Goal: Complete application form

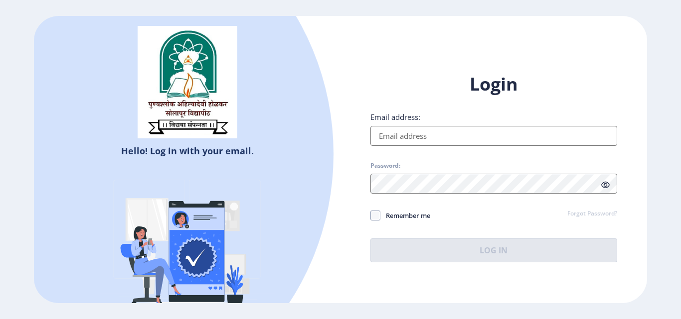
click at [392, 139] on input "Email address:" at bounding box center [493, 136] width 247 height 20
type input "[EMAIL_ADDRESS][DOMAIN_NAME]"
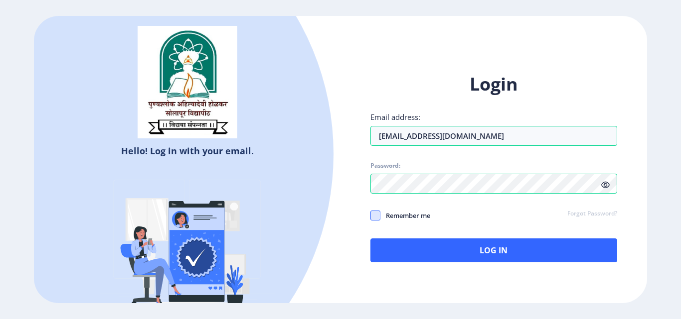
click at [376, 215] on span at bounding box center [375, 216] width 10 height 10
click at [371, 216] on input "Remember me" at bounding box center [370, 216] width 0 height 0
checkbox input "true"
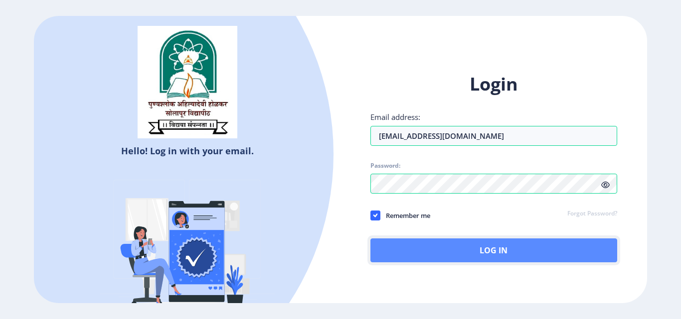
click at [490, 246] on button "Log In" at bounding box center [493, 251] width 247 height 24
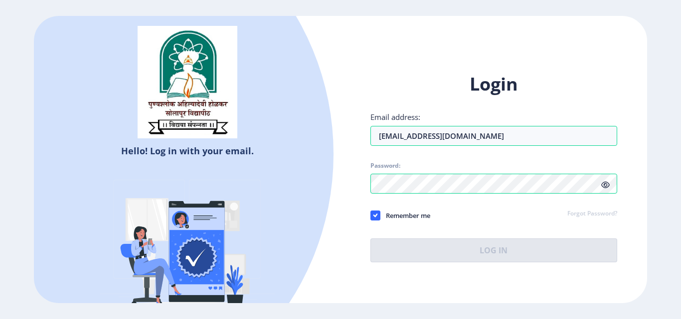
click at [578, 212] on link "Forgot Password?" at bounding box center [592, 214] width 50 height 9
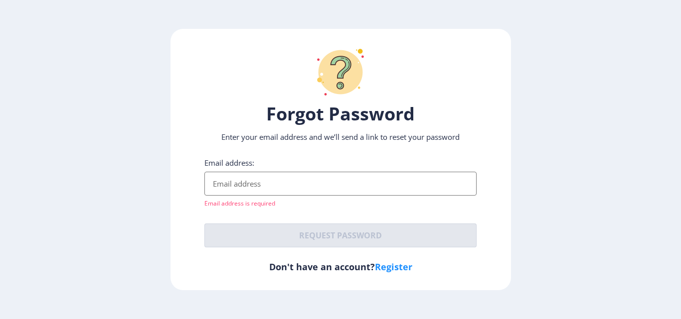
click at [284, 188] on input "Email address:" at bounding box center [340, 184] width 272 height 24
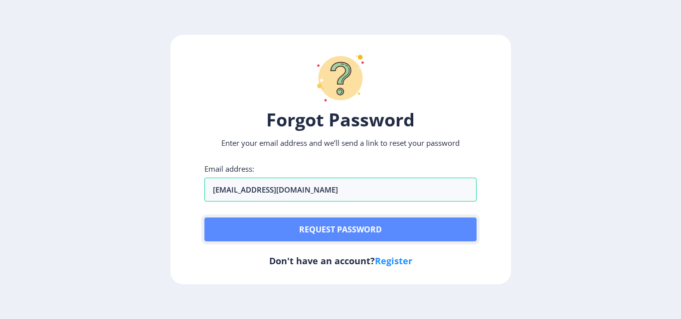
click at [310, 228] on button "Request password" at bounding box center [340, 230] width 272 height 24
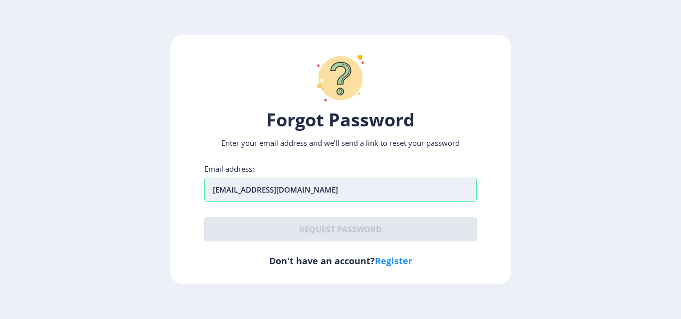
click at [341, 194] on input "[EMAIL_ADDRESS][DOMAIN_NAME]" at bounding box center [340, 190] width 272 height 24
click at [281, 189] on input "[EMAIL_ADDRESS][DOMAIN_NAME]" at bounding box center [340, 190] width 272 height 24
click at [339, 192] on input "[EMAIL_ADDRESS][DOMAIN_NAME]" at bounding box center [340, 190] width 272 height 24
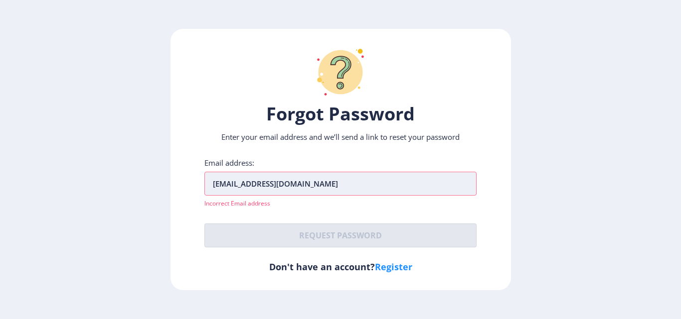
type input "[EMAIL_ADDRESS][DOMAIN_NAME]"
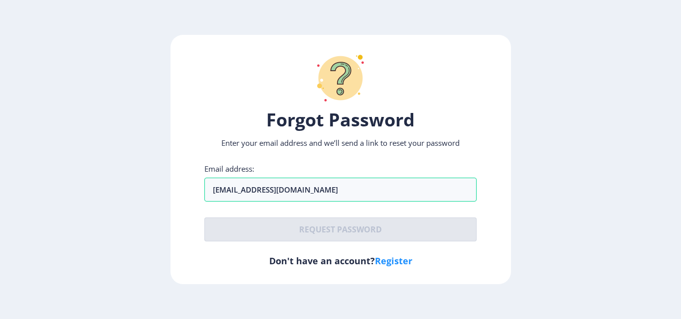
click at [335, 216] on div "Email address: [EMAIL_ADDRESS][DOMAIN_NAME] Request password" at bounding box center [340, 203] width 272 height 78
click at [398, 260] on link "Register" at bounding box center [393, 261] width 37 height 12
select select
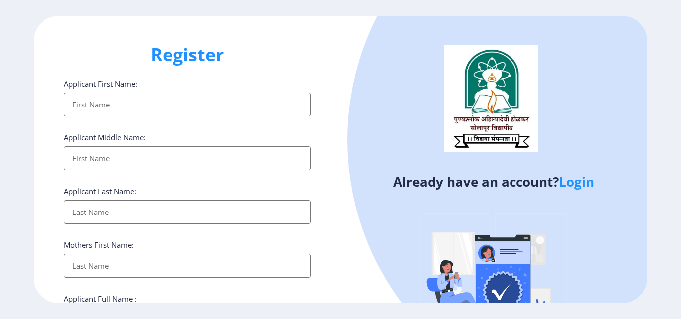
click at [88, 102] on input "Applicant First Name:" at bounding box center [187, 105] width 247 height 24
type input "vikram"
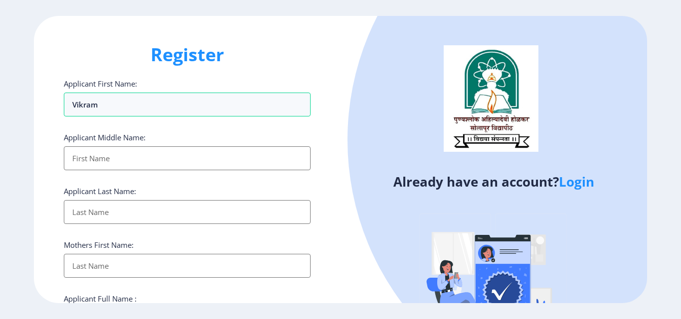
click at [86, 162] on input "Applicant First Name:" at bounding box center [187, 159] width 247 height 24
type input "vijay"
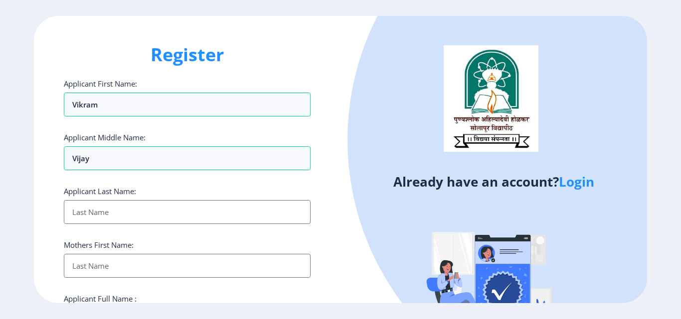
click at [85, 218] on input "Applicant First Name:" at bounding box center [187, 212] width 247 height 24
type input "dupade"
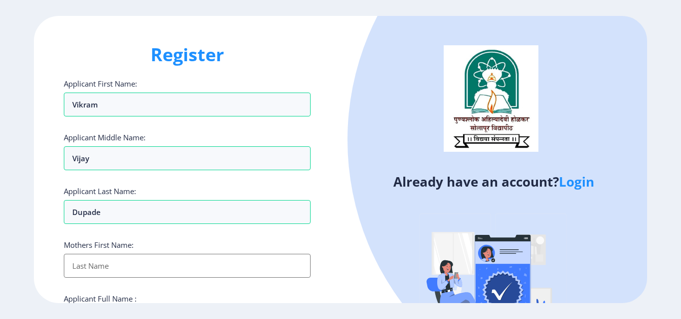
click at [85, 271] on input "Applicant First Name:" at bounding box center [187, 266] width 247 height 24
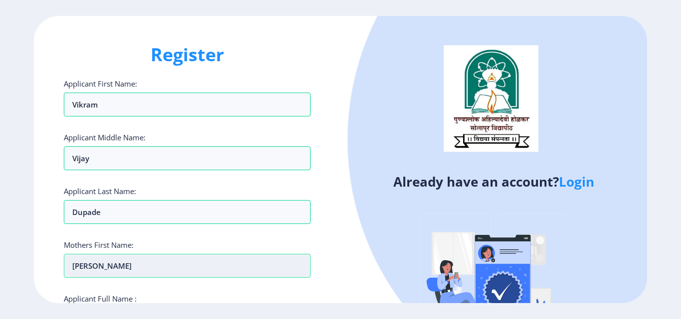
click at [95, 264] on input "[PERSON_NAME]" at bounding box center [187, 266] width 247 height 24
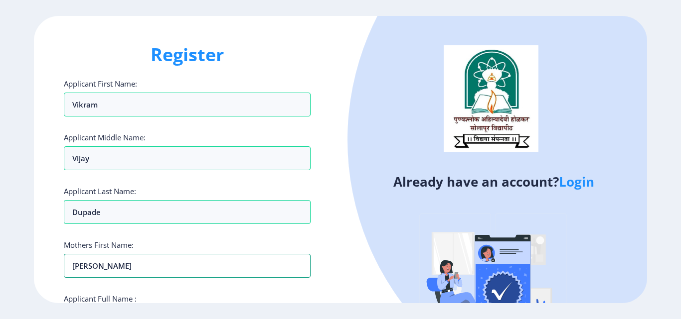
type input "[PERSON_NAME]"
click at [333, 262] on div "Register Applicant First Name: vikram Applicant Middle Name: [PERSON_NAME] Appl…" at bounding box center [187, 160] width 307 height 288
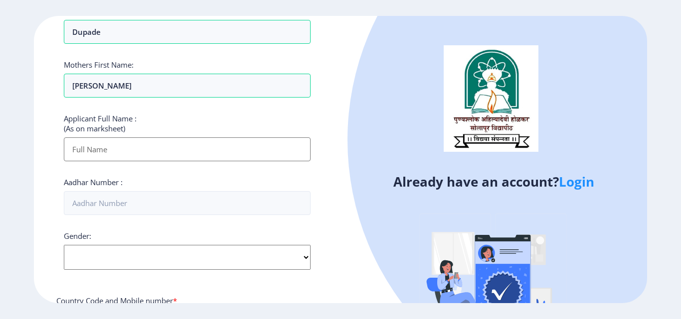
scroll to position [219, 0]
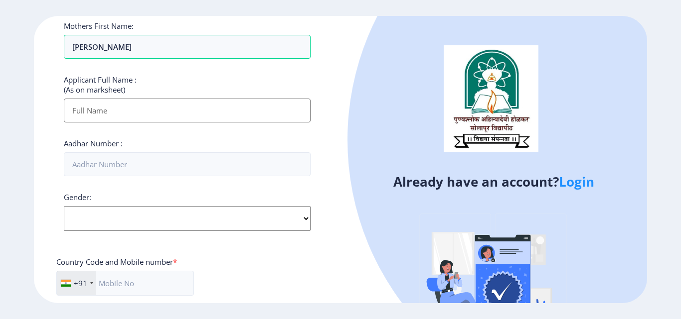
click at [108, 103] on input "Applicant First Name:" at bounding box center [187, 111] width 247 height 24
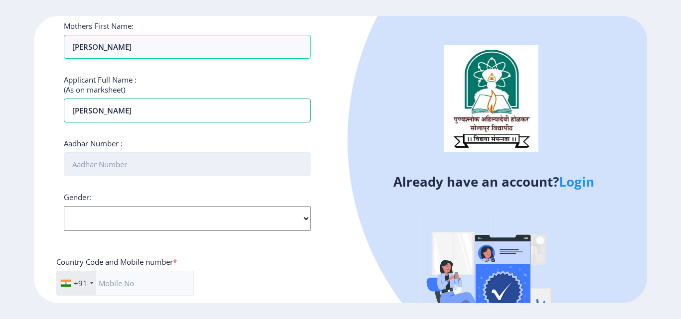
type input "[PERSON_NAME]"
click at [135, 156] on input "Aadhar Number :" at bounding box center [187, 165] width 247 height 24
type input "430874369157"
click at [124, 219] on select "Select Gender [DEMOGRAPHIC_DATA] [DEMOGRAPHIC_DATA] Other" at bounding box center [187, 218] width 247 height 25
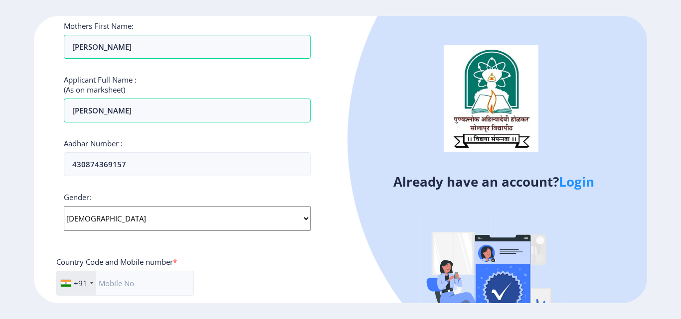
click at [64, 206] on select "Select Gender [DEMOGRAPHIC_DATA] [DEMOGRAPHIC_DATA] Other" at bounding box center [187, 218] width 247 height 25
click at [133, 221] on select "Select Gender [DEMOGRAPHIC_DATA] [DEMOGRAPHIC_DATA] Other" at bounding box center [187, 218] width 247 height 25
select select "[DEMOGRAPHIC_DATA]"
click at [64, 206] on select "Select Gender [DEMOGRAPHIC_DATA] [DEMOGRAPHIC_DATA] Other" at bounding box center [187, 218] width 247 height 25
click at [143, 279] on input "text" at bounding box center [125, 283] width 138 height 25
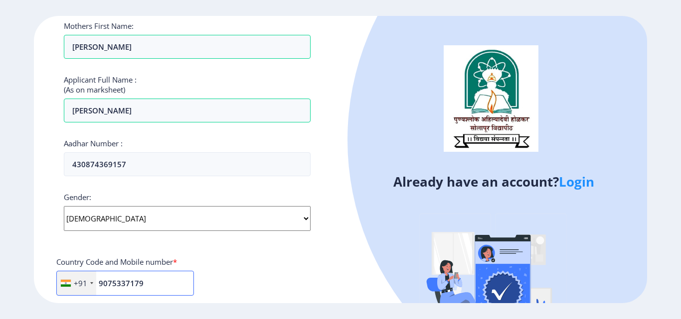
type input "9075337179"
click at [282, 270] on div "Country Code and Mobile number *" at bounding box center [187, 264] width 262 height 14
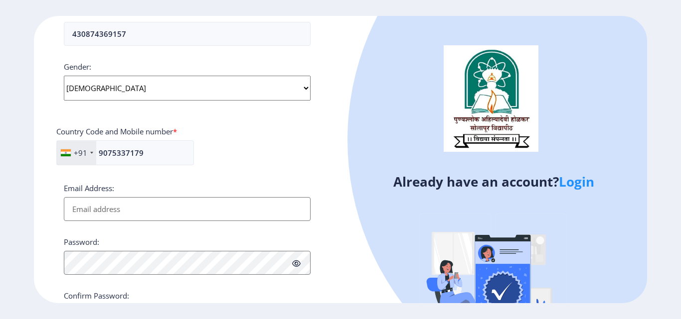
scroll to position [406, 0]
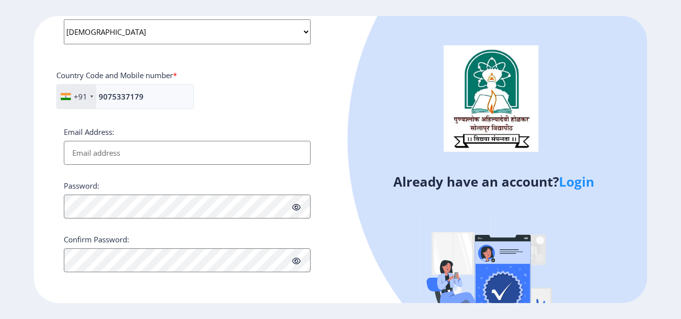
click at [124, 148] on input "Email Address:" at bounding box center [187, 153] width 247 height 24
type input "[EMAIL_ADDRESS][DOMAIN_NAME]"
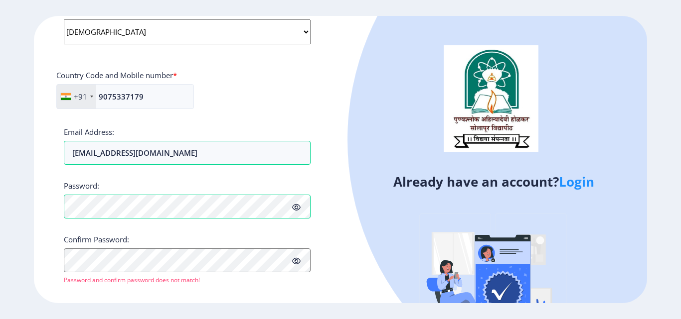
click at [299, 206] on icon at bounding box center [296, 207] width 8 height 7
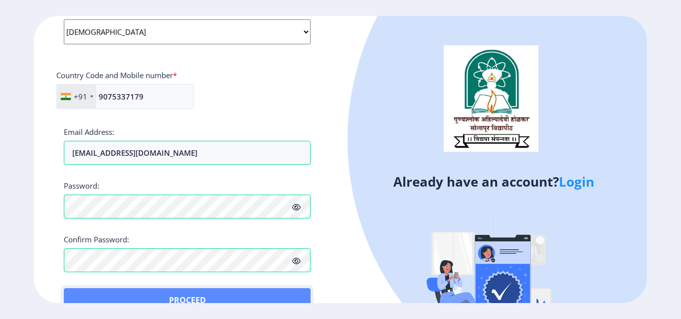
click at [92, 290] on button "Proceed" at bounding box center [187, 301] width 247 height 24
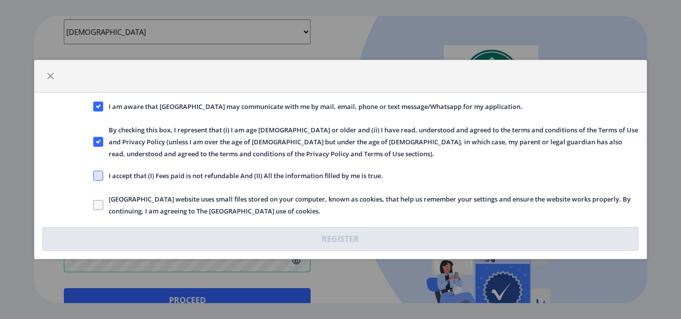
click at [97, 178] on span at bounding box center [98, 176] width 10 height 10
click at [94, 176] on input "I accept that (I) Fees paid is not refundable And (II) All the information fill…" at bounding box center [93, 176] width 0 height 0
checkbox input "true"
click at [98, 207] on span at bounding box center [98, 205] width 10 height 10
click at [94, 206] on input "[GEOGRAPHIC_DATA] website uses small files stored on your computer, known as co…" at bounding box center [93, 205] width 0 height 0
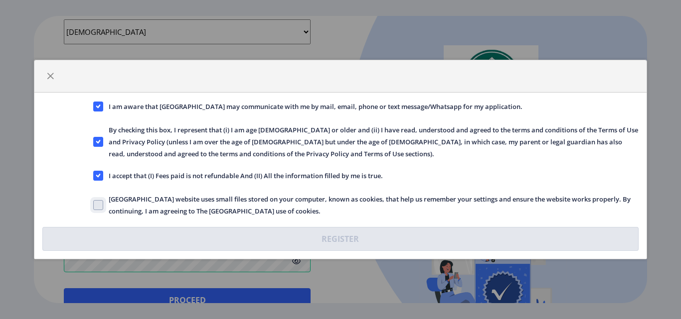
checkbox input "true"
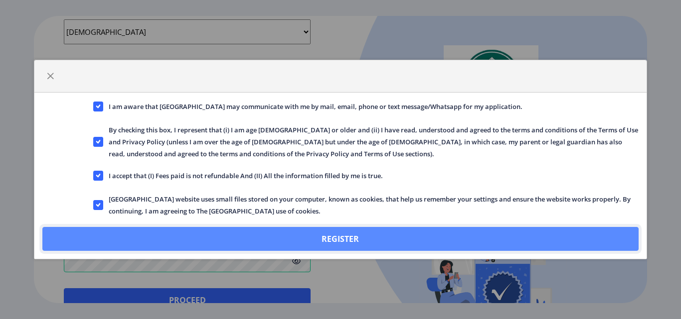
click at [313, 234] on button "Register" at bounding box center [340, 239] width 596 height 24
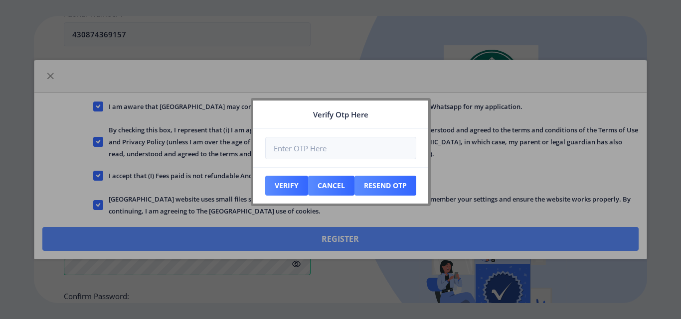
scroll to position [463, 0]
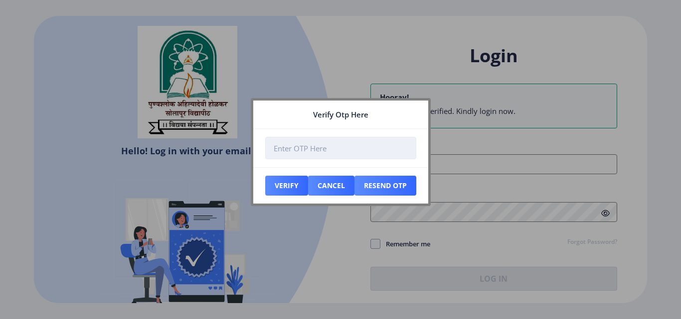
click at [325, 155] on input "number" at bounding box center [340, 148] width 151 height 22
type input "989118"
click at [293, 178] on button "Verify" at bounding box center [286, 186] width 43 height 20
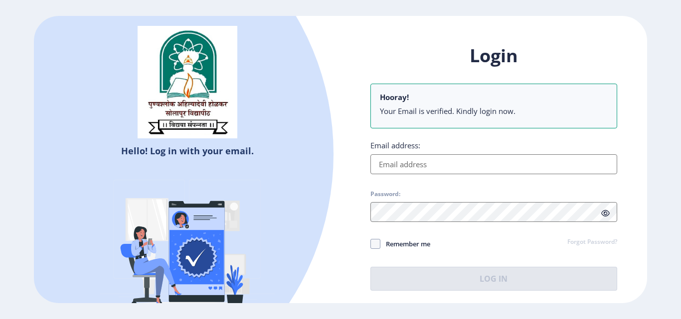
click at [444, 163] on input "Email address:" at bounding box center [493, 165] width 247 height 20
type input "[EMAIL_ADDRESS][DOMAIN_NAME]"
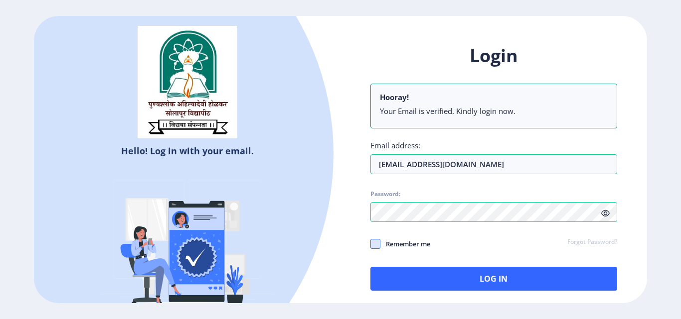
click at [376, 245] on span at bounding box center [375, 244] width 10 height 10
click at [371, 245] on input "Remember me" at bounding box center [370, 244] width 0 height 0
checkbox input "true"
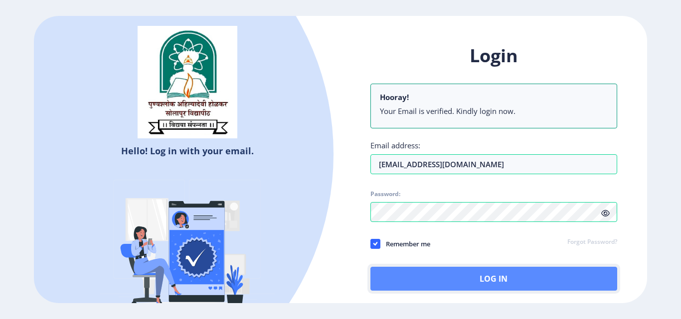
click at [491, 279] on button "Log In" at bounding box center [493, 279] width 247 height 24
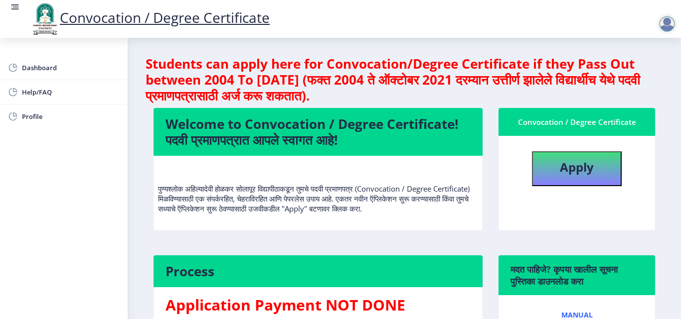
click at [142, 189] on nb-layout-column "Students can apply here for Convocation/Degree Certificate if they Pass Out bet…" at bounding box center [404, 245] width 553 height 415
click at [141, 172] on nb-layout-column "Students can apply here for Convocation/Degree Certificate if they Pass Out bet…" at bounding box center [404, 245] width 553 height 415
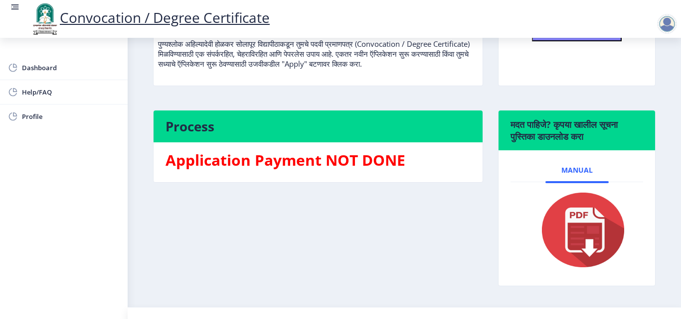
scroll to position [144, 0]
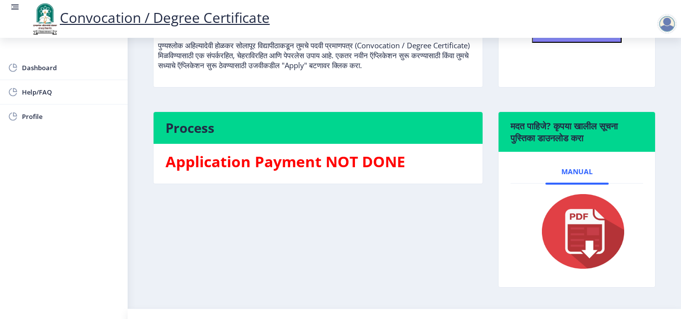
click at [259, 225] on div "Process Application Payment NOT DONE" at bounding box center [318, 207] width 345 height 191
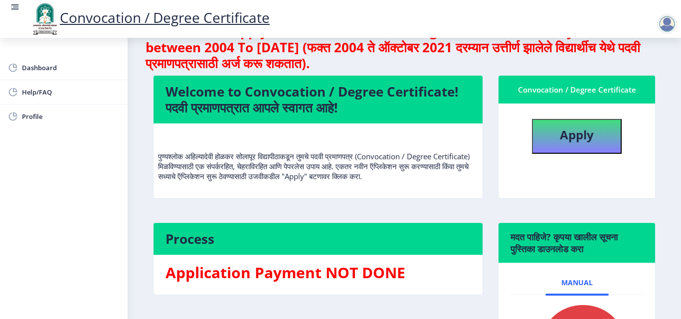
scroll to position [4, 0]
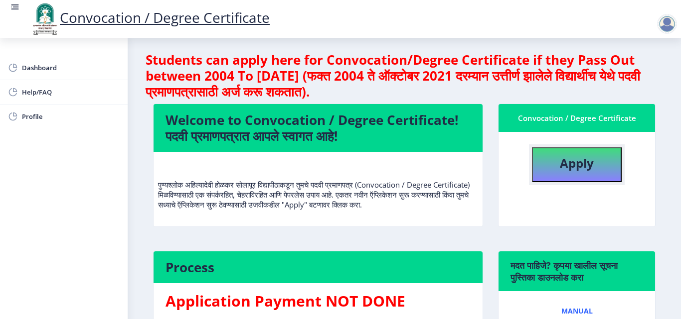
click at [576, 160] on b "Apply" at bounding box center [577, 163] width 34 height 16
select select
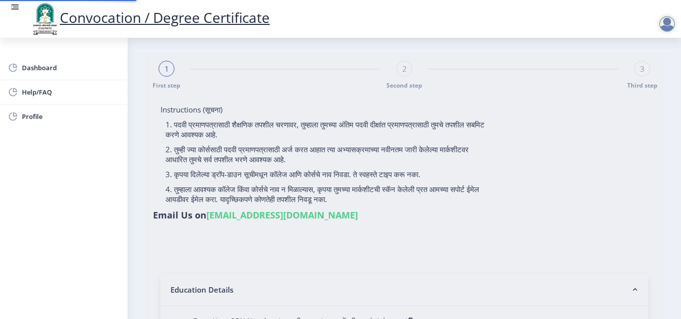
type input "[PERSON_NAME]"
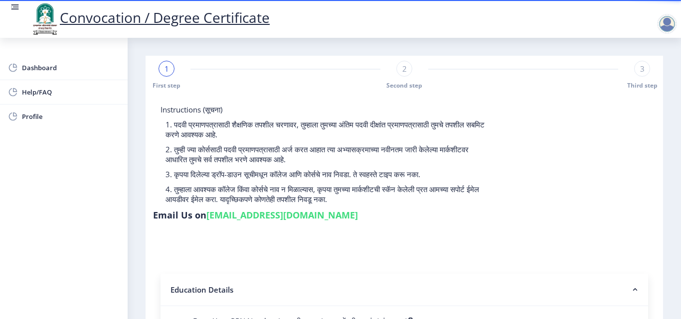
click at [564, 224] on div "Instructions (सूचना) 1. पदवी प्रमाणपत्रासाठी शैक्षणिक तपशील चरणावर, तुम्हाला तु…" at bounding box center [404, 165] width 502 height 121
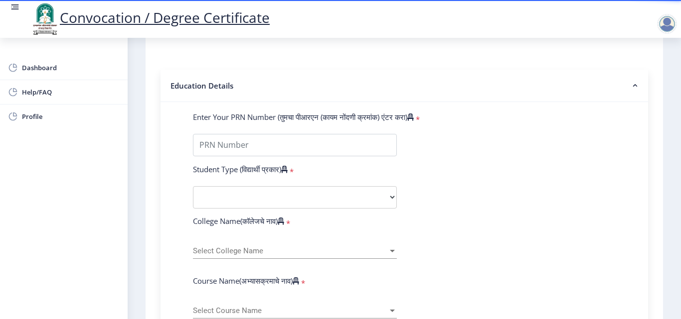
scroll to position [179, 0]
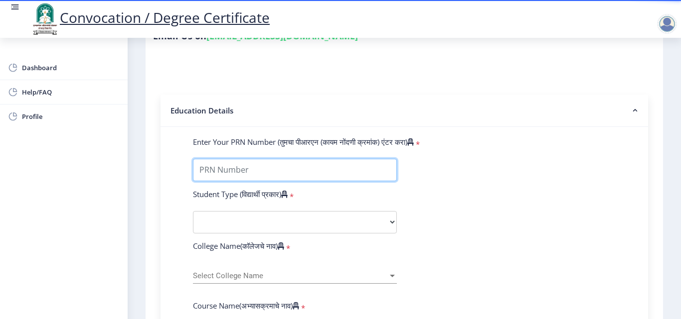
click at [325, 175] on input "Enter Your PRN Number (तुमचा पीआरएन (कायम नोंदणी क्रमांक) एंटर करा)" at bounding box center [295, 170] width 204 height 22
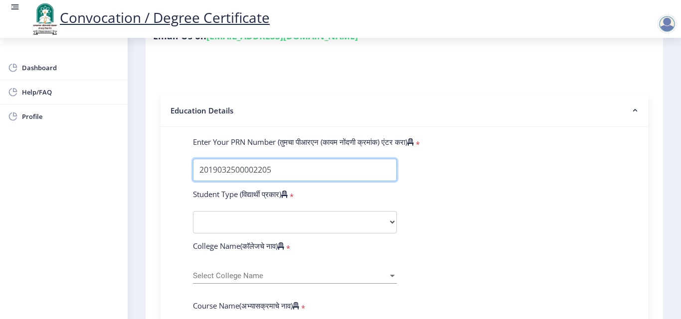
type input "2019032500002205"
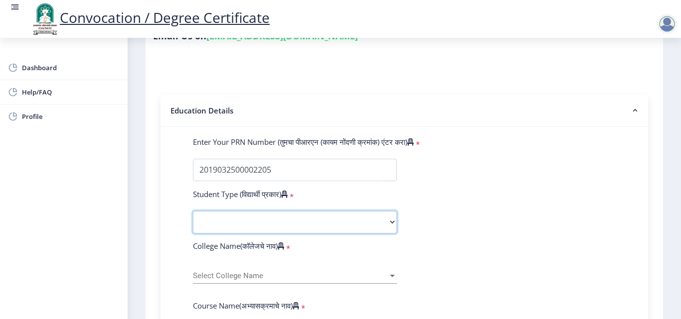
click at [269, 216] on select "Select Student Type Regular External" at bounding box center [295, 222] width 204 height 22
select select "Regular"
click at [193, 211] on select "Select Student Type Regular External" at bounding box center [295, 222] width 204 height 22
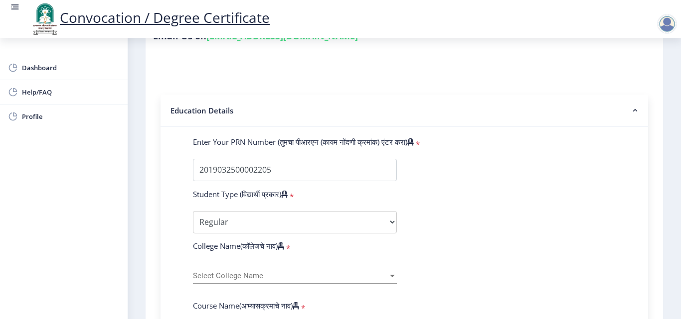
click at [281, 276] on span "Select College Name" at bounding box center [290, 276] width 195 height 8
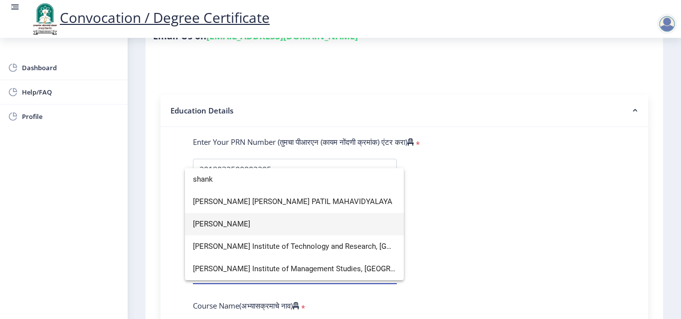
type input "shank"
click at [268, 225] on span "[PERSON_NAME]" at bounding box center [294, 224] width 203 height 22
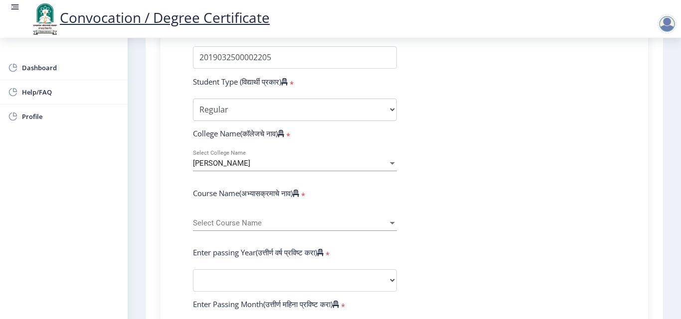
scroll to position [319, 0]
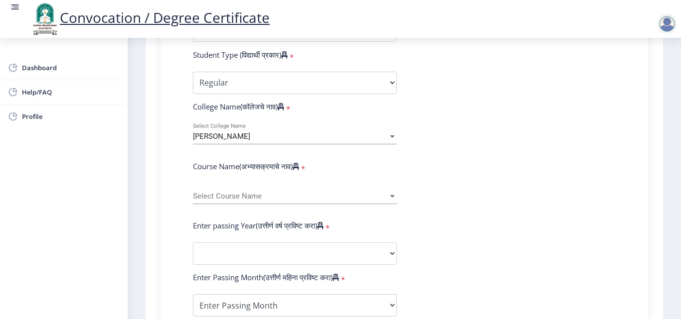
click at [257, 196] on span "Select Course Name" at bounding box center [290, 196] width 195 height 8
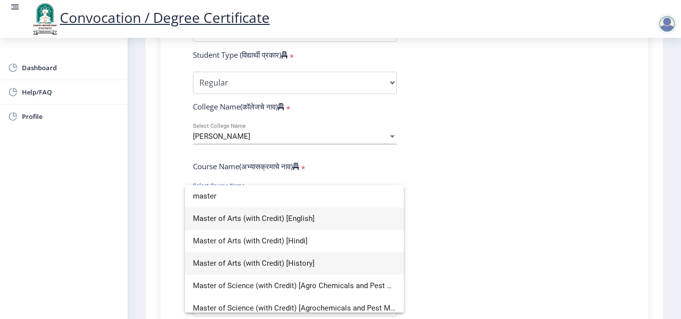
type input "master"
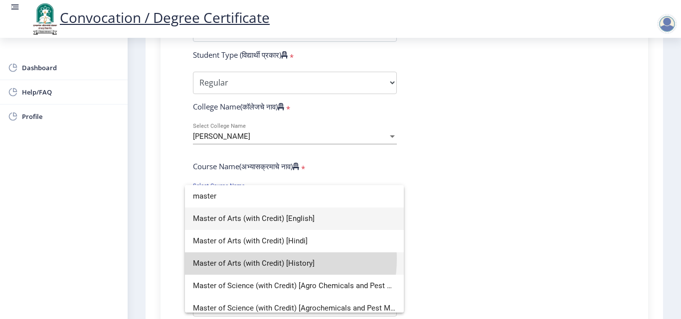
click at [261, 259] on span "Master of Arts (with Credit) [History]" at bounding box center [294, 264] width 203 height 22
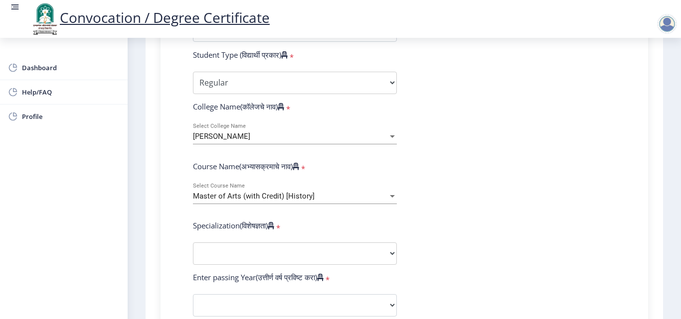
click at [459, 230] on form "Enter Your PRN Number (तुमचा पीआरएन (कायम नोंदणी क्रमांक) एंटर करा) * Student T…" at bounding box center [404, 288] width 438 height 580
click at [381, 249] on select "Specialization English Hindi Marathi Urdu Ancient Indian History Culture & Arch…" at bounding box center [295, 254] width 204 height 22
select select "History"
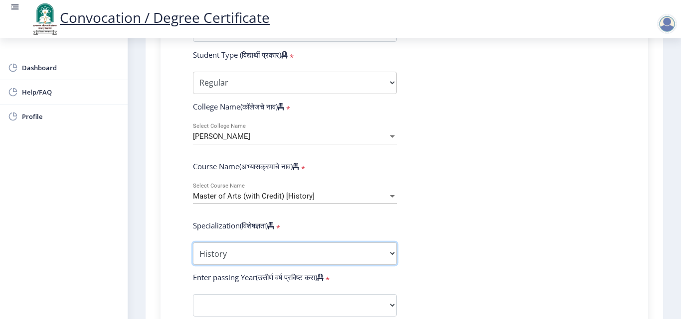
click at [193, 243] on select "Specialization English Hindi Marathi Urdu Ancient Indian History Culture & Arch…" at bounding box center [295, 254] width 204 height 22
click at [486, 197] on form "Enter Your PRN Number (तुमचा पीआरएन (कायम नोंदणी क्रमांक) एंटर करा) * Student T…" at bounding box center [404, 288] width 438 height 580
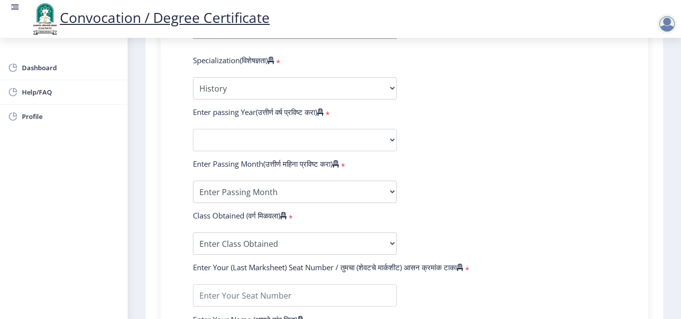
scroll to position [498, 0]
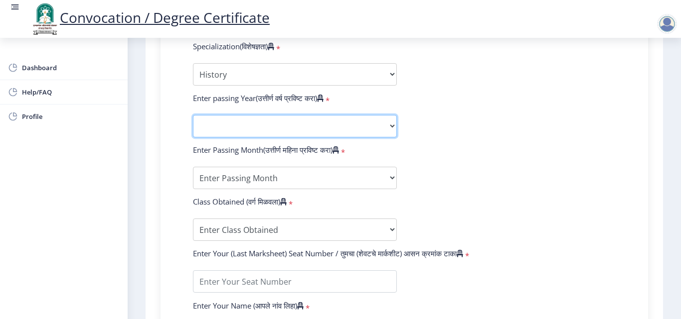
click at [289, 124] on select "2025 2024 2023 2022 2021 2020 2019 2018 2017 2016 2015 2014 2013 2012 2011 2010…" at bounding box center [295, 126] width 204 height 22
select select "2021"
click at [193, 115] on select "2025 2024 2023 2022 2021 2020 2019 2018 2017 2016 2015 2014 2013 2012 2011 2010…" at bounding box center [295, 126] width 204 height 22
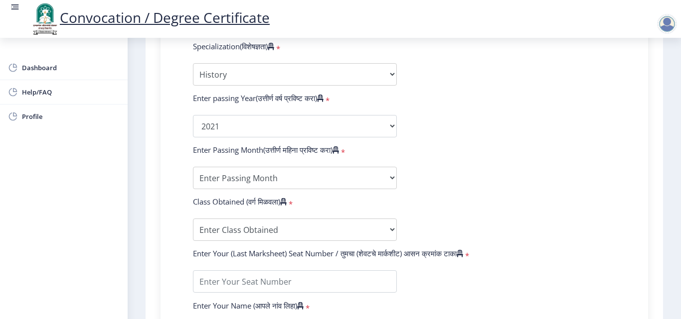
click at [233, 199] on label "Class Obtained (वर्ग मिळवला)" at bounding box center [240, 202] width 94 height 10
click at [261, 178] on select "Enter Passing Month March April May October November December" at bounding box center [295, 178] width 204 height 22
select select "March"
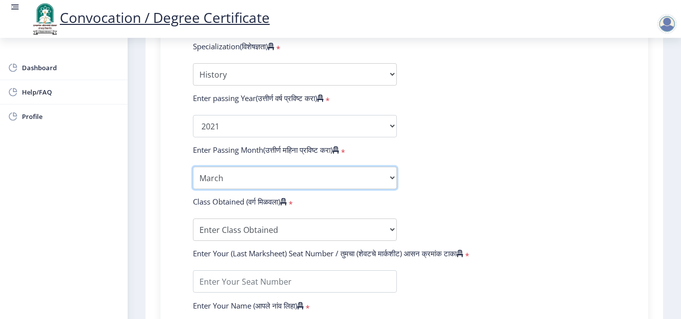
click at [193, 167] on select "Enter Passing Month March April May October November December" at bounding box center [295, 178] width 204 height 22
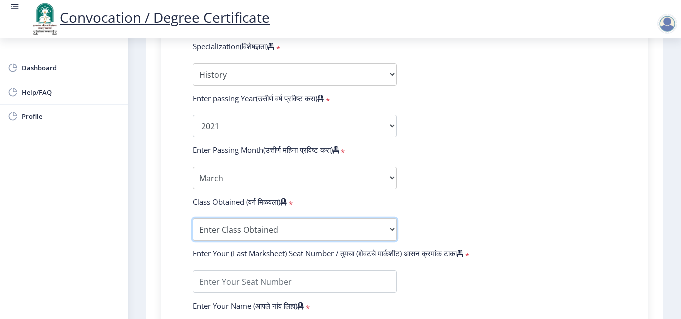
click at [236, 231] on select "Enter Class Obtained FIRST CLASS WITH DISTINCTION FIRST CLASS HIGHER SECOND CLA…" at bounding box center [295, 230] width 204 height 22
select select "Grade A+"
click at [193, 219] on select "Enter Class Obtained FIRST CLASS WITH DISTINCTION FIRST CLASS HIGHER SECOND CLA…" at bounding box center [295, 230] width 204 height 22
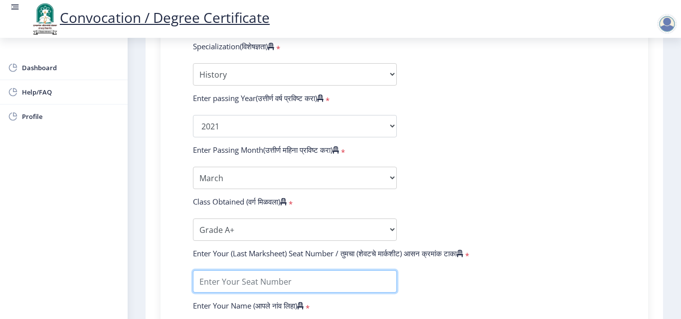
click at [373, 277] on input "textarea" at bounding box center [295, 282] width 204 height 22
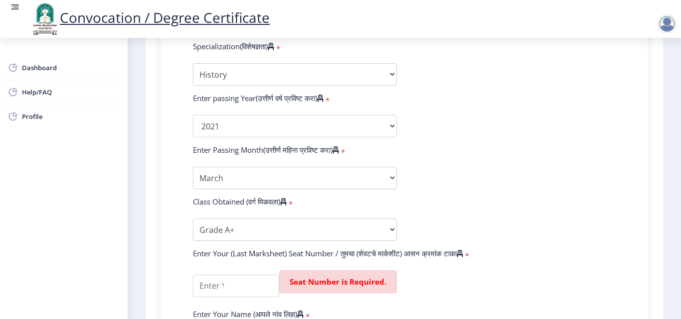
click at [543, 186] on form "Enter Your PRN Number (तुमचा पीआरएन (कायम नोंदणी क्रमांक) एंटर करा) * Student T…" at bounding box center [404, 112] width 438 height 589
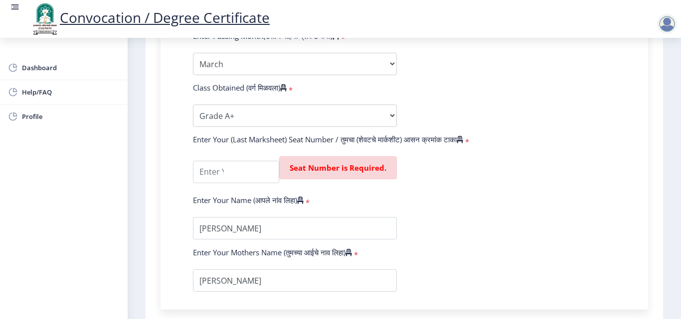
scroll to position [618, 0]
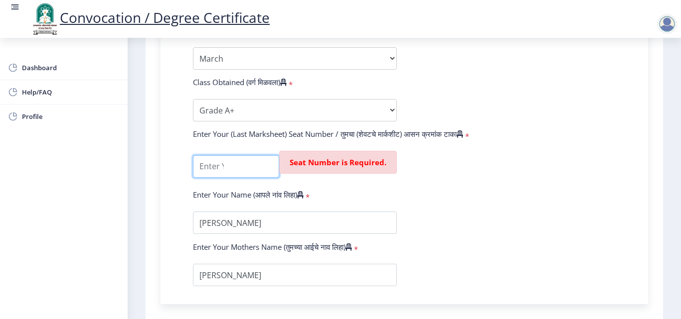
click at [242, 161] on input "textarea" at bounding box center [236, 166] width 86 height 22
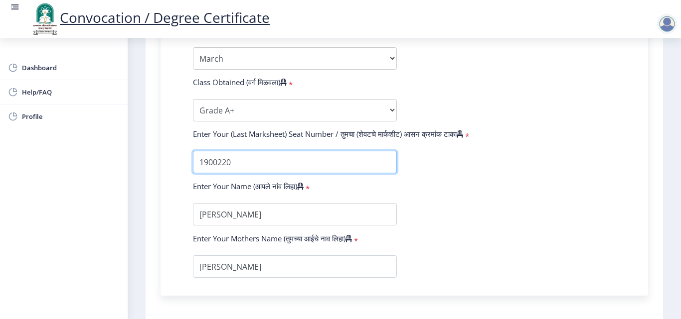
type input "1900220"
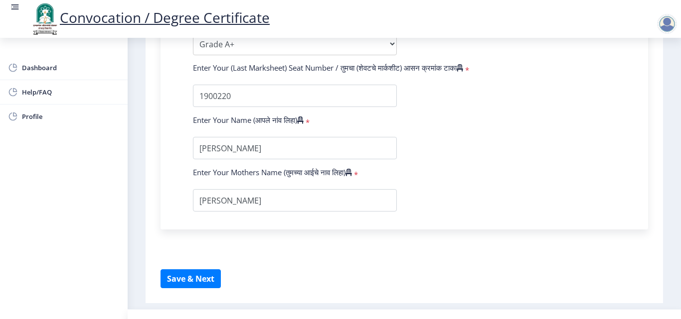
scroll to position [705, 0]
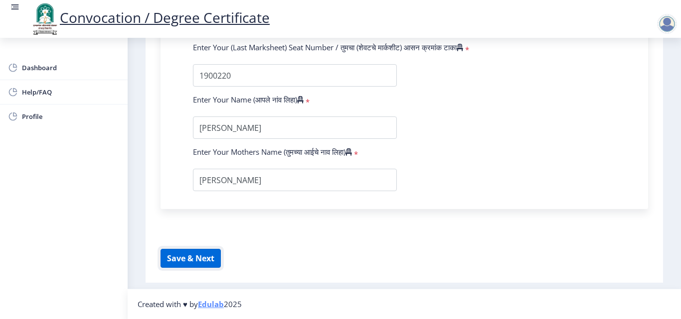
click at [207, 255] on button "Save & Next" at bounding box center [190, 258] width 60 height 19
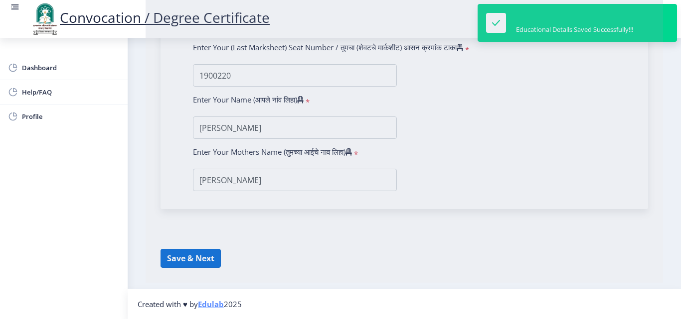
select select
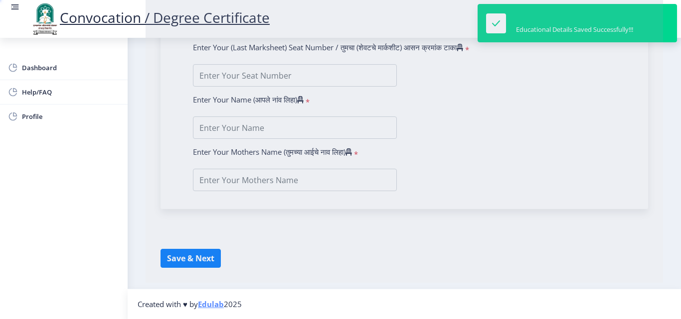
type input "[PERSON_NAME]"
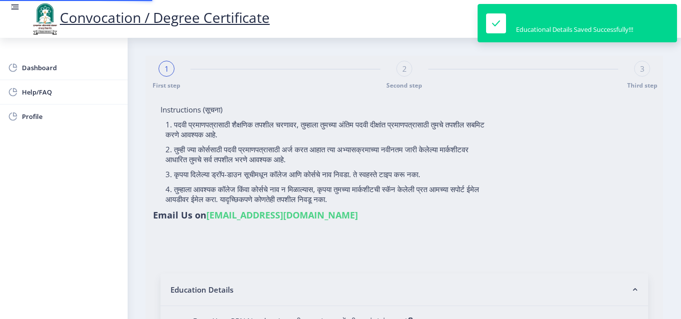
type input "2019032500002205"
select select "Regular"
select select "2021"
select select "March"
select select "Grade A+"
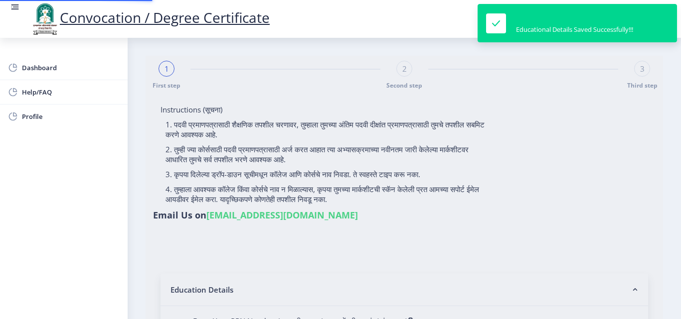
type input "1900220"
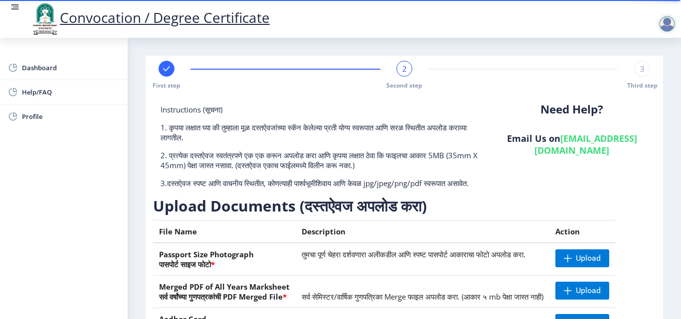
click at [528, 184] on div "Need Help? Email Us on [EMAIL_ADDRESS][DOMAIN_NAME]" at bounding box center [571, 151] width 167 height 92
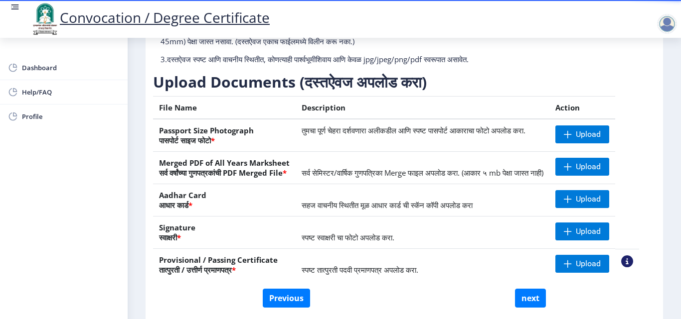
scroll to position [104, 0]
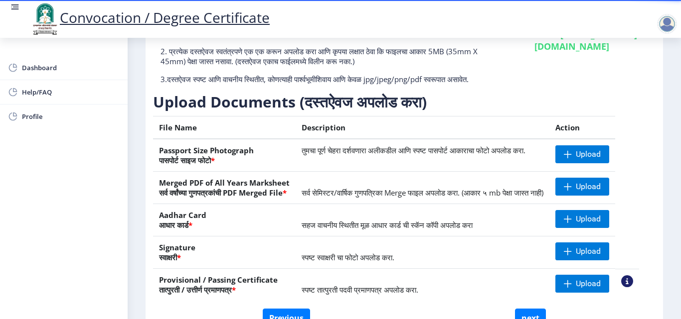
click at [665, 22] on div at bounding box center [667, 24] width 20 height 20
click at [647, 78] on span "Log out" at bounding box center [641, 78] width 64 height 12
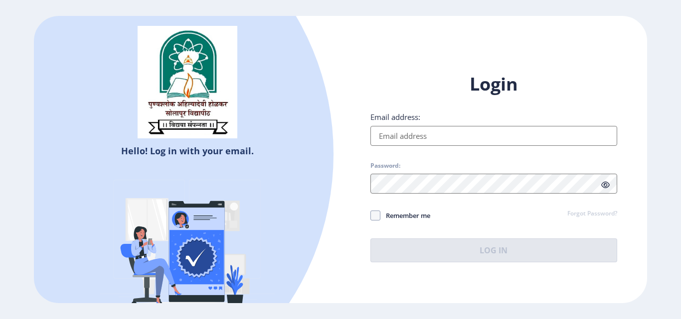
click at [409, 132] on input "Email address:" at bounding box center [493, 136] width 247 height 20
type input "[EMAIL_ADDRESS][DOMAIN_NAME]"
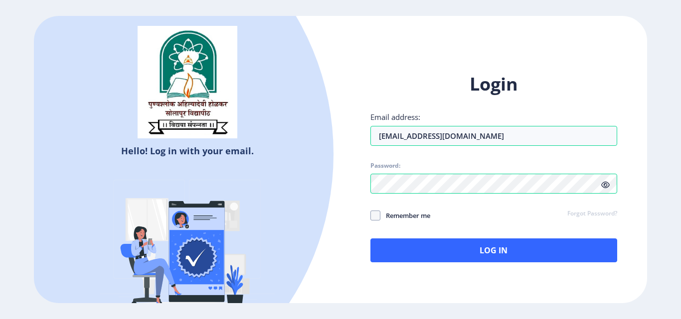
click at [381, 217] on span "Remember me" at bounding box center [405, 216] width 50 height 12
click at [371, 216] on input "Remember me" at bounding box center [370, 216] width 0 height 0
checkbox input "true"
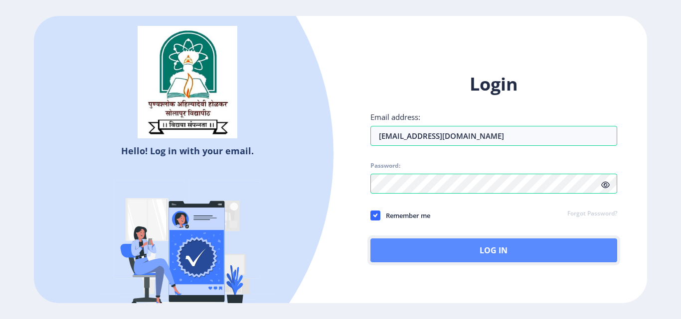
click at [442, 259] on button "Log In" at bounding box center [493, 251] width 247 height 24
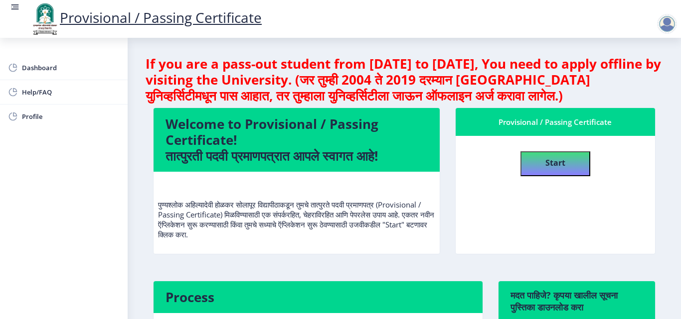
click at [448, 150] on div "Provisional / Passing Certificate Start" at bounding box center [556, 189] width 216 height 163
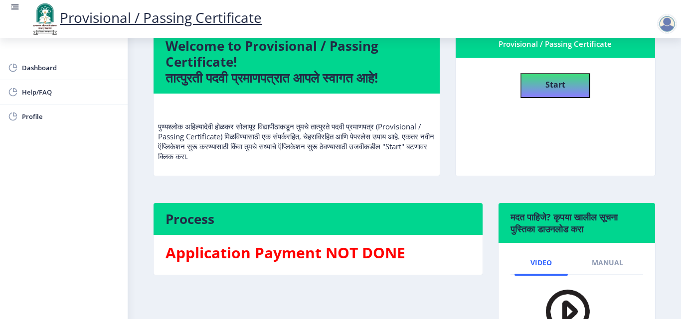
scroll to position [7, 0]
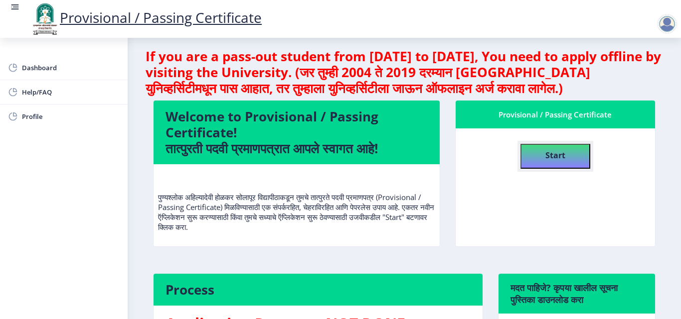
click at [538, 152] on button "Start" at bounding box center [555, 156] width 70 height 25
select select
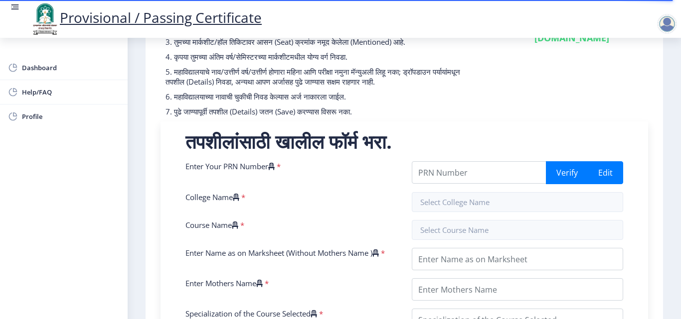
scroll to position [140, 0]
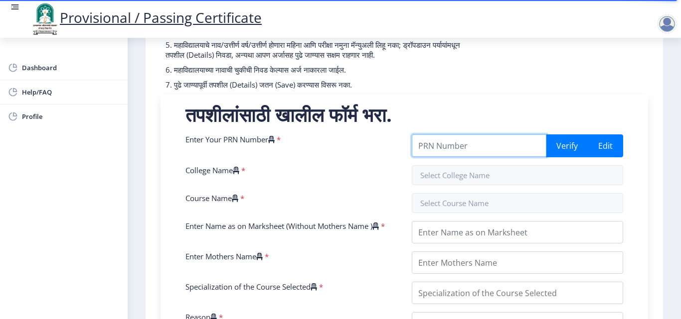
click at [435, 155] on input "Enter Your PRN Number" at bounding box center [479, 146] width 135 height 22
type input "20190325000"
